Goal: Feedback & Contribution: Leave review/rating

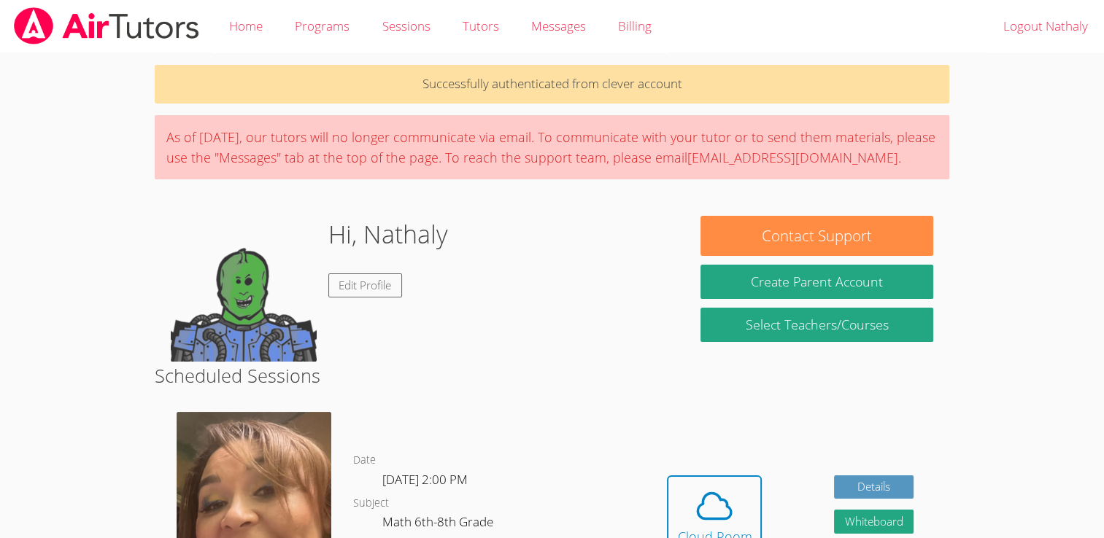
click at [665, 486] on div "Hidden Cloud Room Details Whiteboard Hidden Google Doc" at bounding box center [790, 527] width 318 height 252
click at [717, 455] on div "Hidden Cloud Room Details Whiteboard Hidden Google Doc" at bounding box center [790, 527] width 318 height 252
click at [689, 486] on span at bounding box center [714, 506] width 74 height 41
click at [722, 518] on icon at bounding box center [715, 507] width 34 height 26
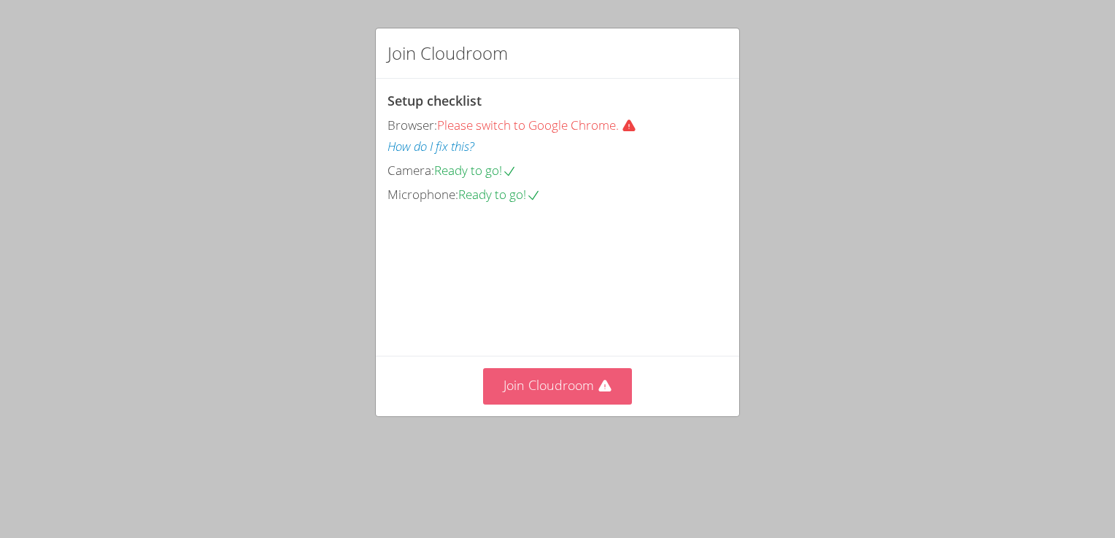
click at [552, 404] on button "Join Cloudroom" at bounding box center [558, 386] width 150 height 36
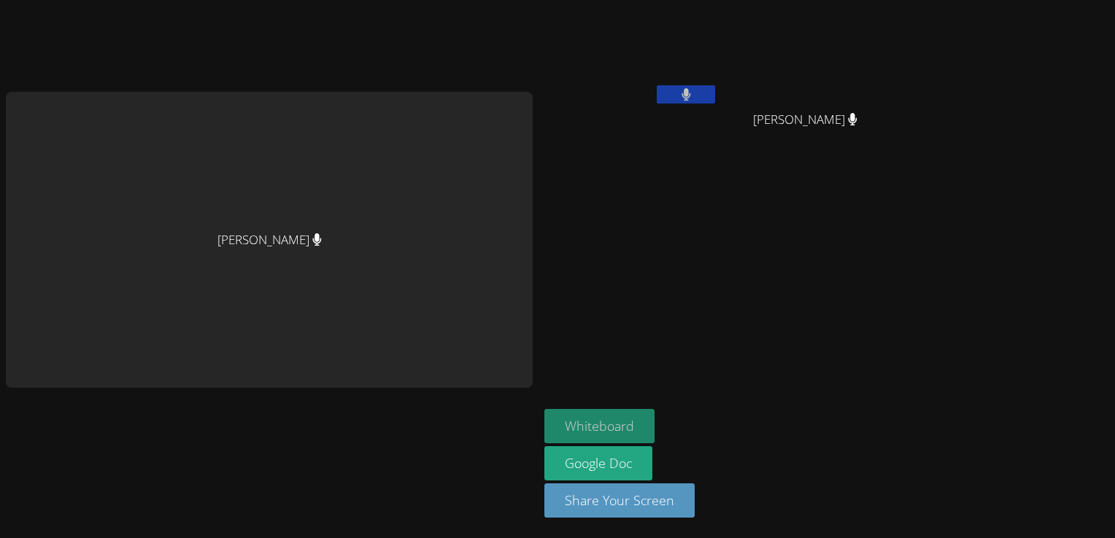
click at [604, 425] on button "Whiteboard" at bounding box center [599, 426] width 110 height 34
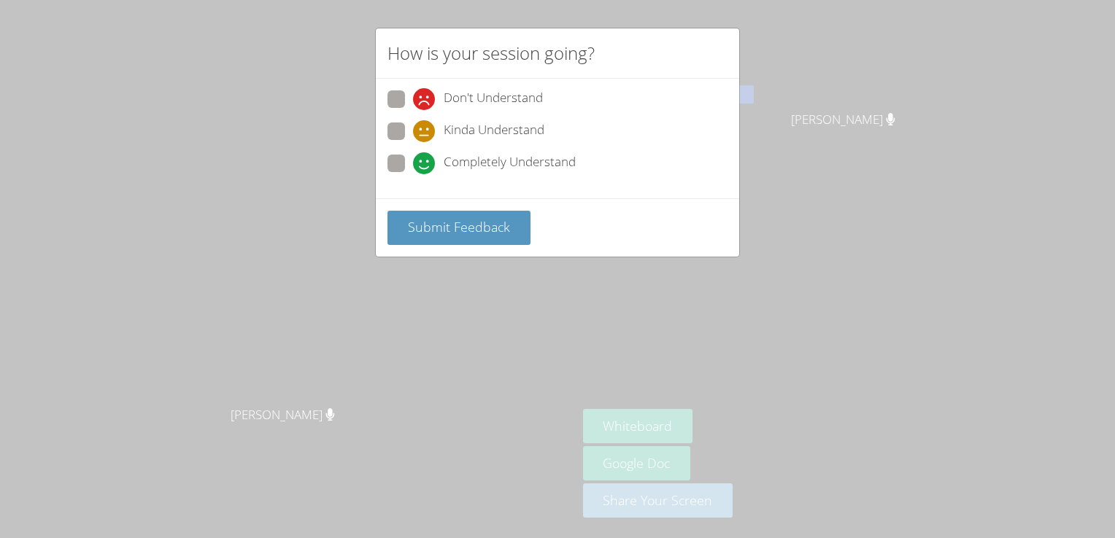
click at [453, 203] on div "Submit Feedback" at bounding box center [557, 227] width 363 height 58
click at [413, 174] on span at bounding box center [413, 174] width 0 height 0
click at [413, 158] on input "Completely Understand" at bounding box center [419, 161] width 12 height 12
radio input "true"
click at [427, 218] on span "Submit Feedback" at bounding box center [459, 227] width 102 height 18
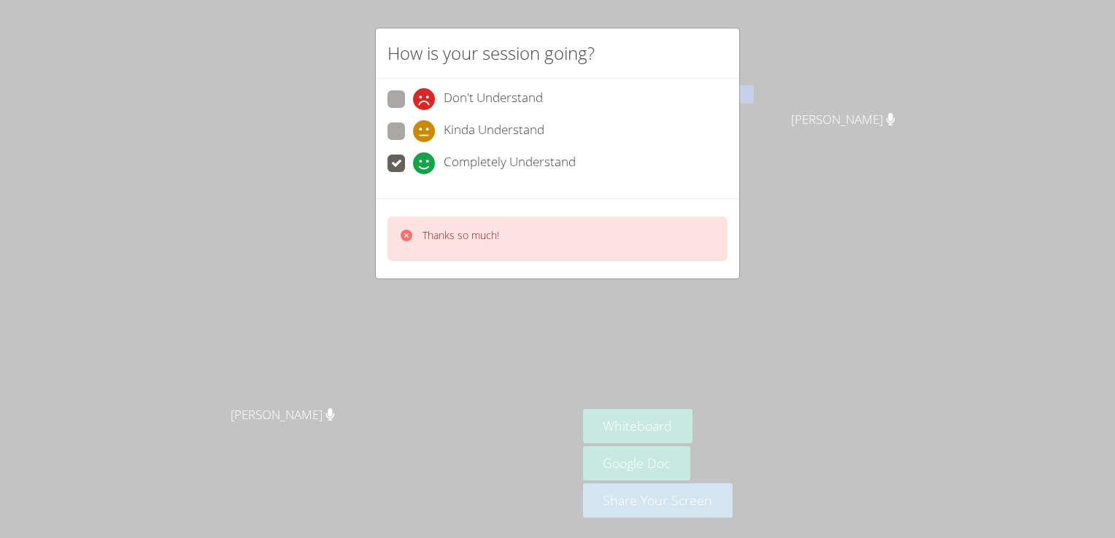
click at [393, 331] on div "How is your session going? Don't Understand Kinda Understand Completely Underst…" at bounding box center [557, 269] width 1115 height 538
click at [849, 272] on div "How is your session going? Don't Understand Kinda Understand Completely Underst…" at bounding box center [557, 269] width 1115 height 538
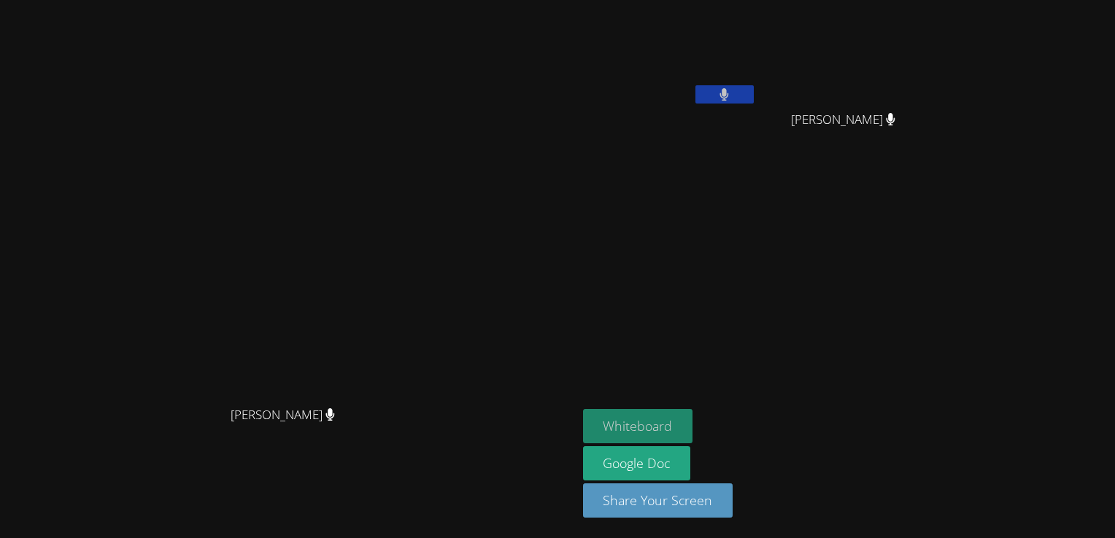
click at [667, 410] on button "Whiteboard" at bounding box center [638, 426] width 110 height 34
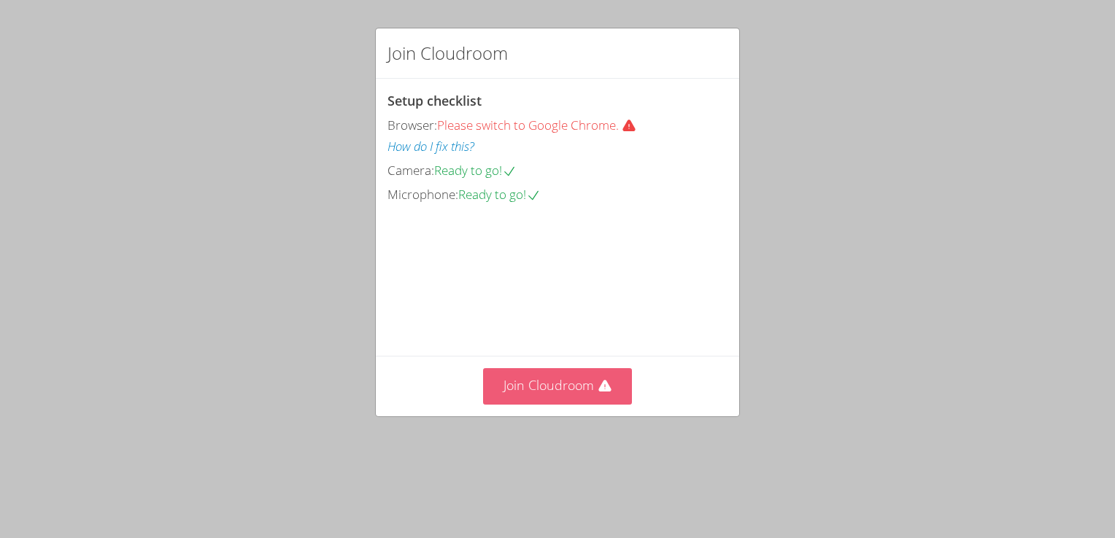
click at [520, 404] on button "Join Cloudroom" at bounding box center [558, 386] width 150 height 36
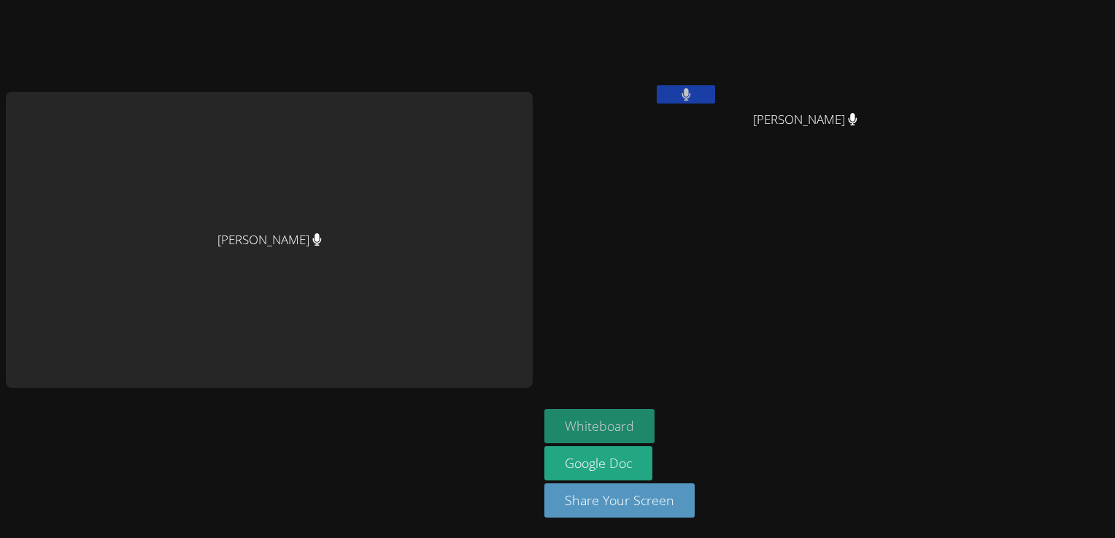
click at [639, 431] on button "Whiteboard" at bounding box center [599, 426] width 110 height 34
